Goal: Book appointment/travel/reservation

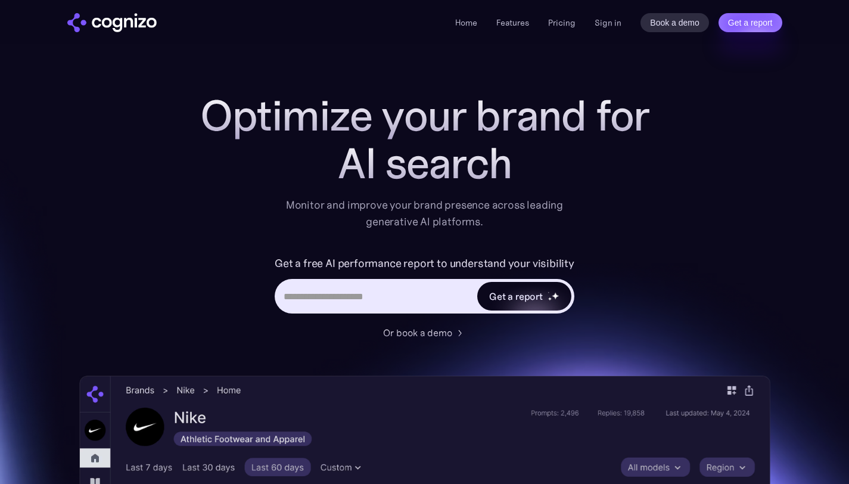
click at [546, 288] on div "Get a report" at bounding box center [524, 296] width 94 height 29
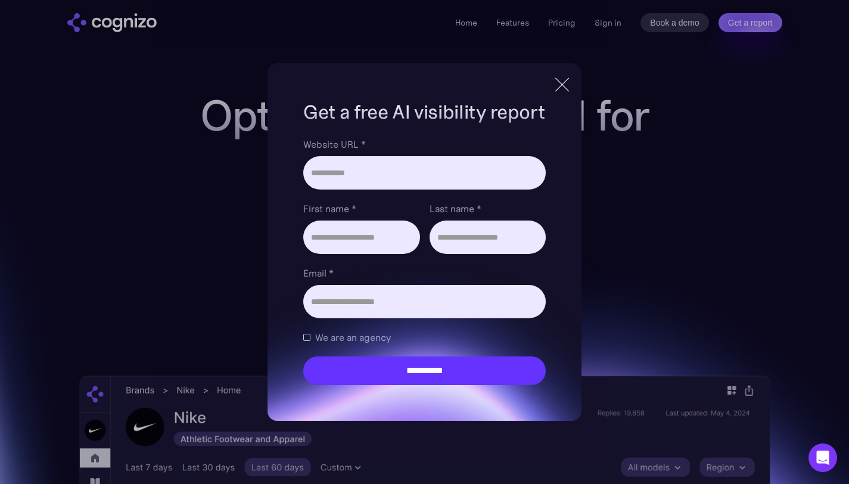
click at [560, 84] on div at bounding box center [562, 84] width 20 height 21
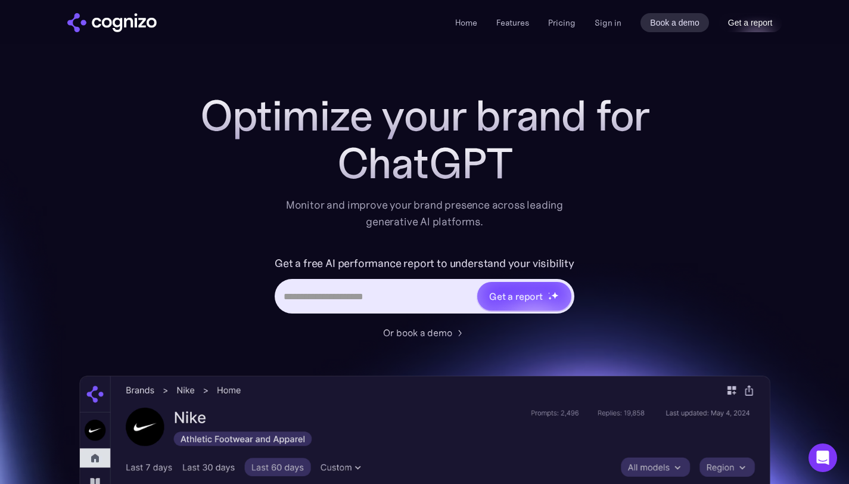
click at [732, 26] on link "Get a report" at bounding box center [751, 22] width 64 height 19
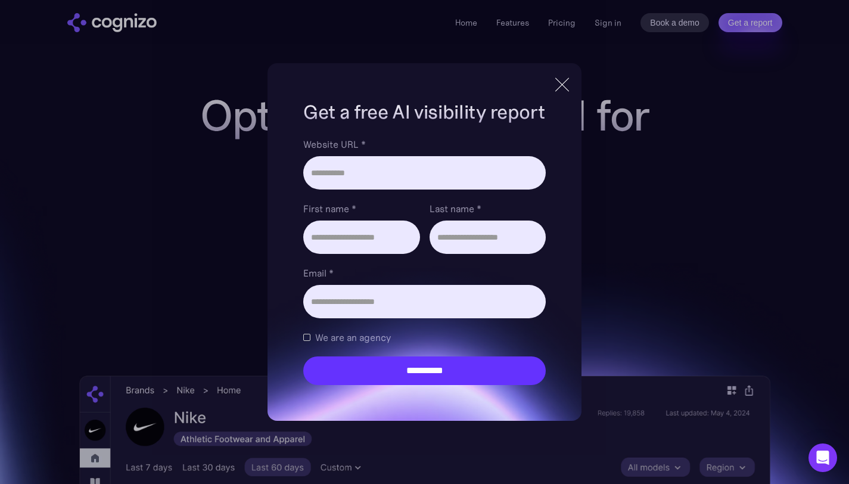
click at [564, 79] on div at bounding box center [562, 84] width 20 height 21
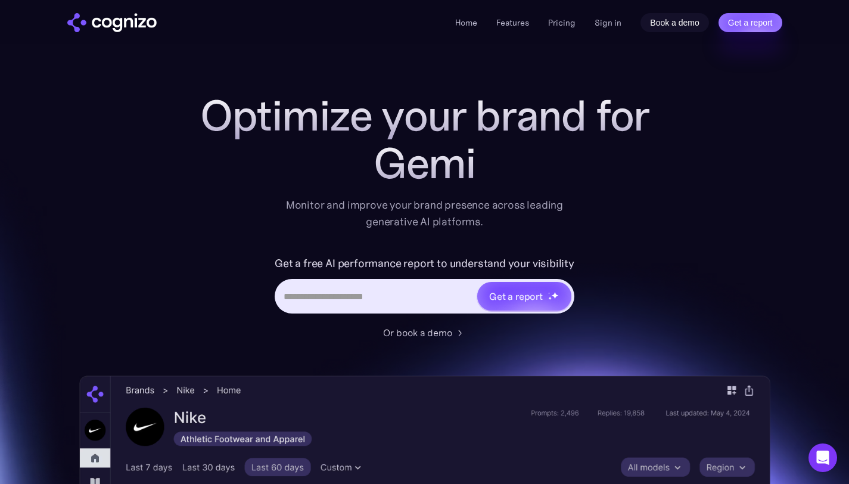
click at [648, 25] on link "Book a demo" at bounding box center [675, 22] width 69 height 19
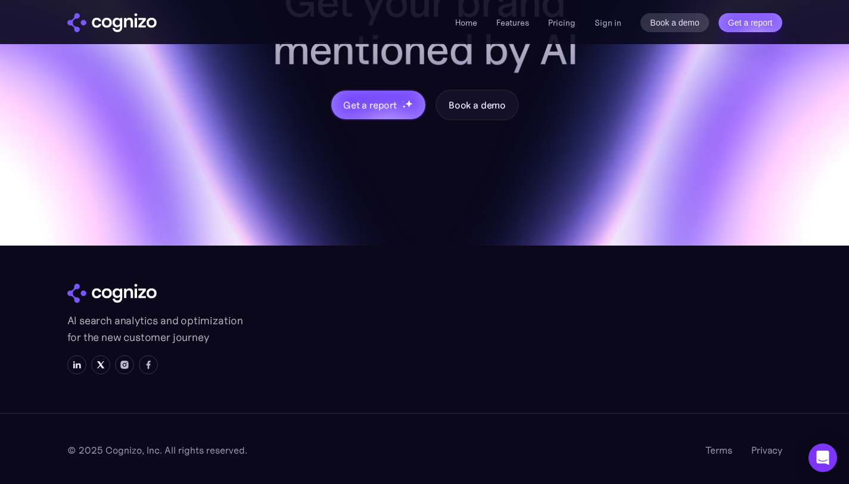
scroll to position [4766, 0]
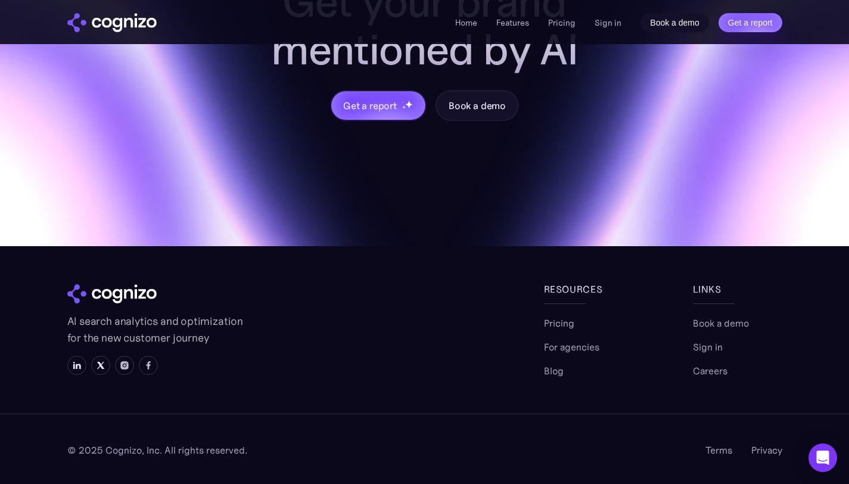
click at [672, 26] on link "Book a demo" at bounding box center [675, 22] width 69 height 19
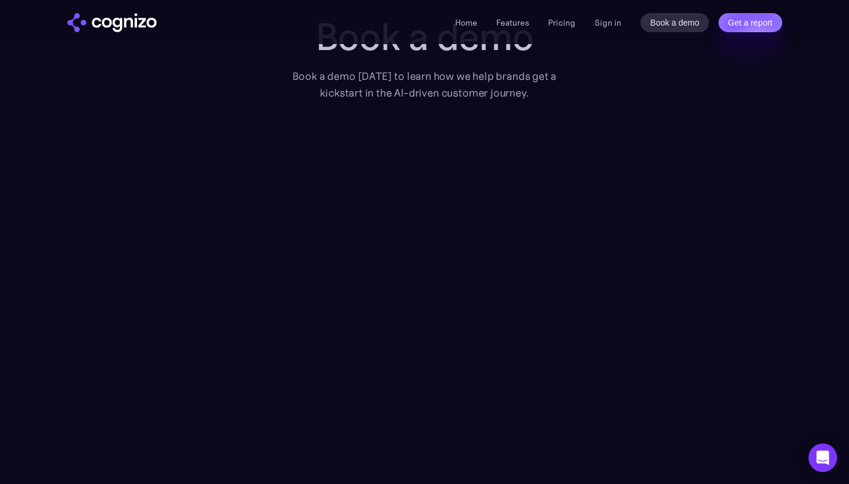
scroll to position [79, 0]
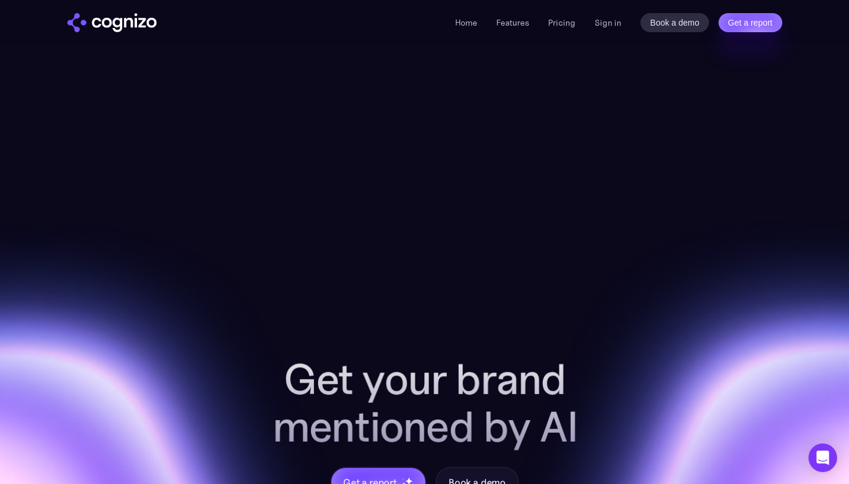
scroll to position [4389, 0]
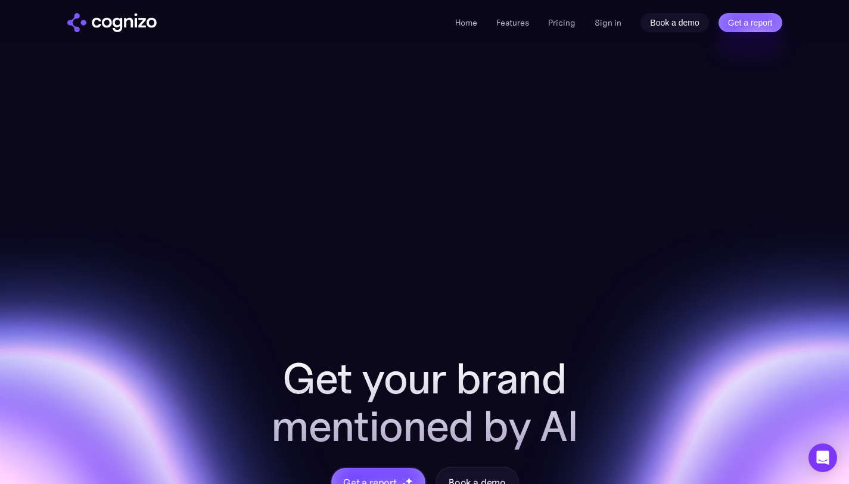
click at [667, 23] on link "Book a demo" at bounding box center [675, 22] width 69 height 19
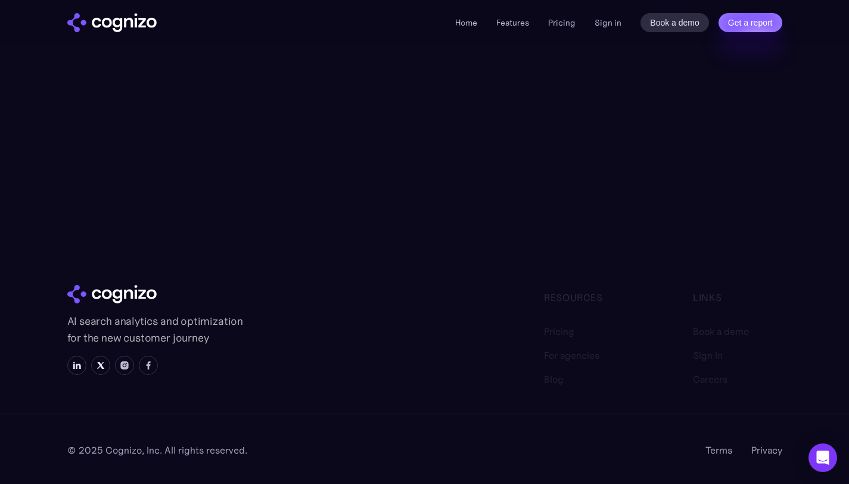
scroll to position [361, 0]
